Goal: Use online tool/utility: Utilize a website feature to perform a specific function

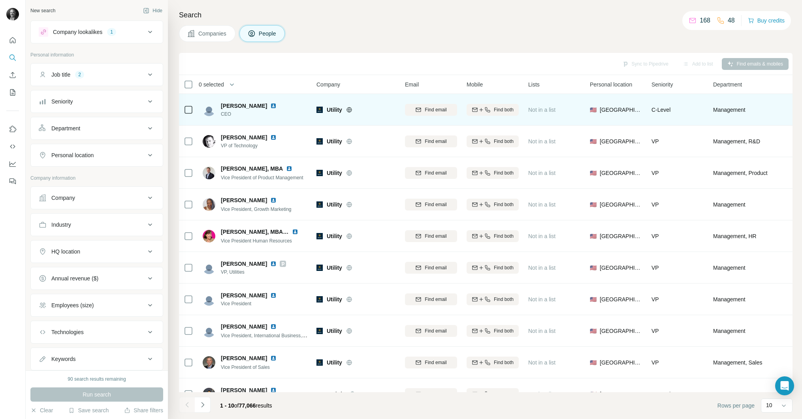
click at [331, 108] on span "Utility" at bounding box center [334, 110] width 15 height 8
click at [319, 109] on img at bounding box center [320, 110] width 6 height 6
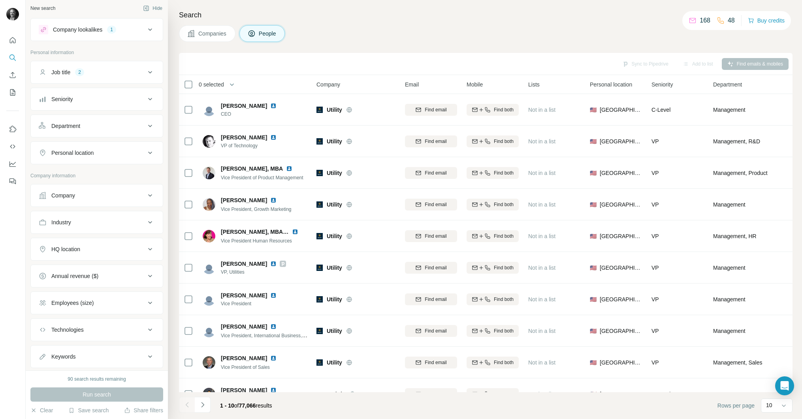
scroll to position [4, 0]
click at [95, 220] on div "Industry" at bounding box center [92, 221] width 107 height 8
click at [87, 238] on input at bounding box center [93, 240] width 98 height 9
type input "**********"
click at [85, 239] on input "**********" at bounding box center [93, 240] width 98 height 9
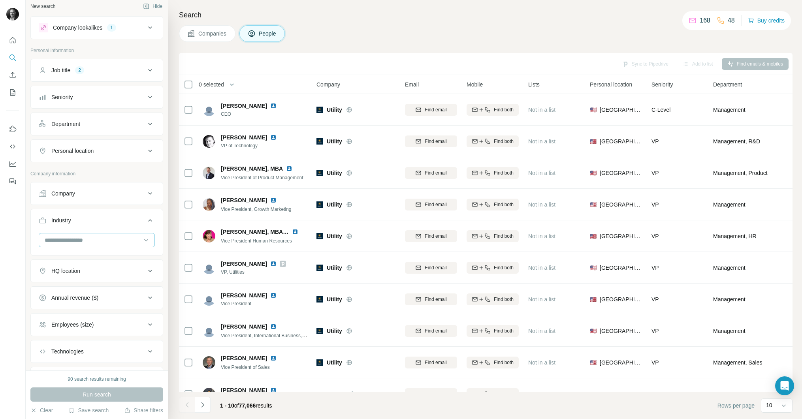
click at [87, 238] on input at bounding box center [93, 240] width 98 height 9
click at [85, 299] on div "B2B" at bounding box center [97, 295] width 112 height 14
click at [103, 244] on div at bounding box center [93, 240] width 98 height 13
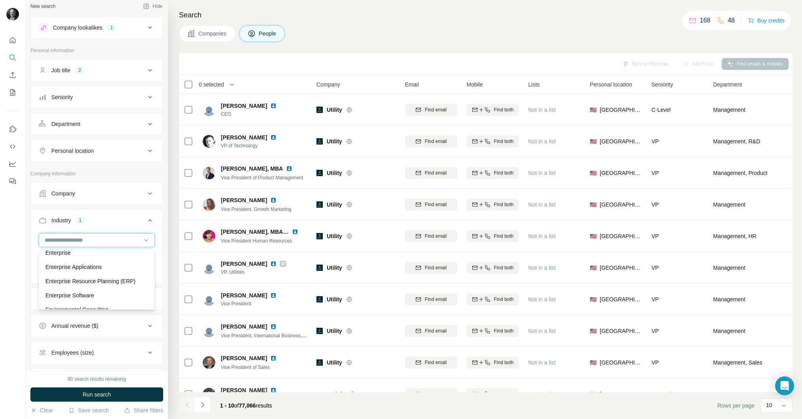
scroll to position [2861, 0]
click at [82, 286] on p "Enterprise Software" at bounding box center [69, 285] width 49 height 8
click at [106, 92] on button "Seniority" at bounding box center [97, 97] width 132 height 19
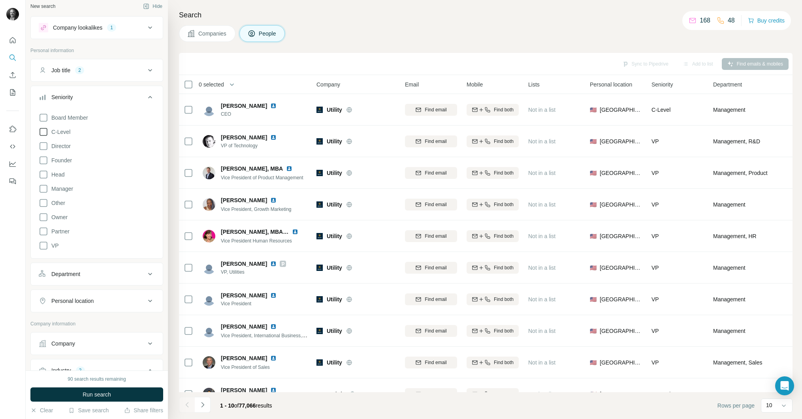
click at [65, 128] on span "C-Level" at bounding box center [59, 132] width 22 height 8
click at [109, 75] on button "Job title 2" at bounding box center [97, 70] width 132 height 19
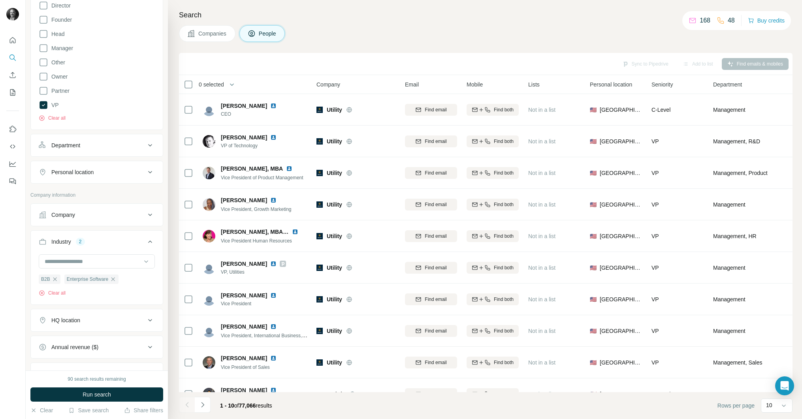
scroll to position [200, 0]
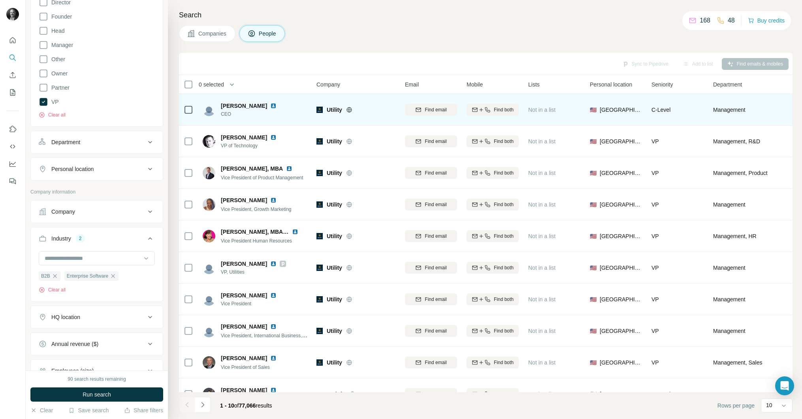
click at [350, 108] on icon at bounding box center [349, 109] width 2 height 5
